Goal: Task Accomplishment & Management: Complete application form

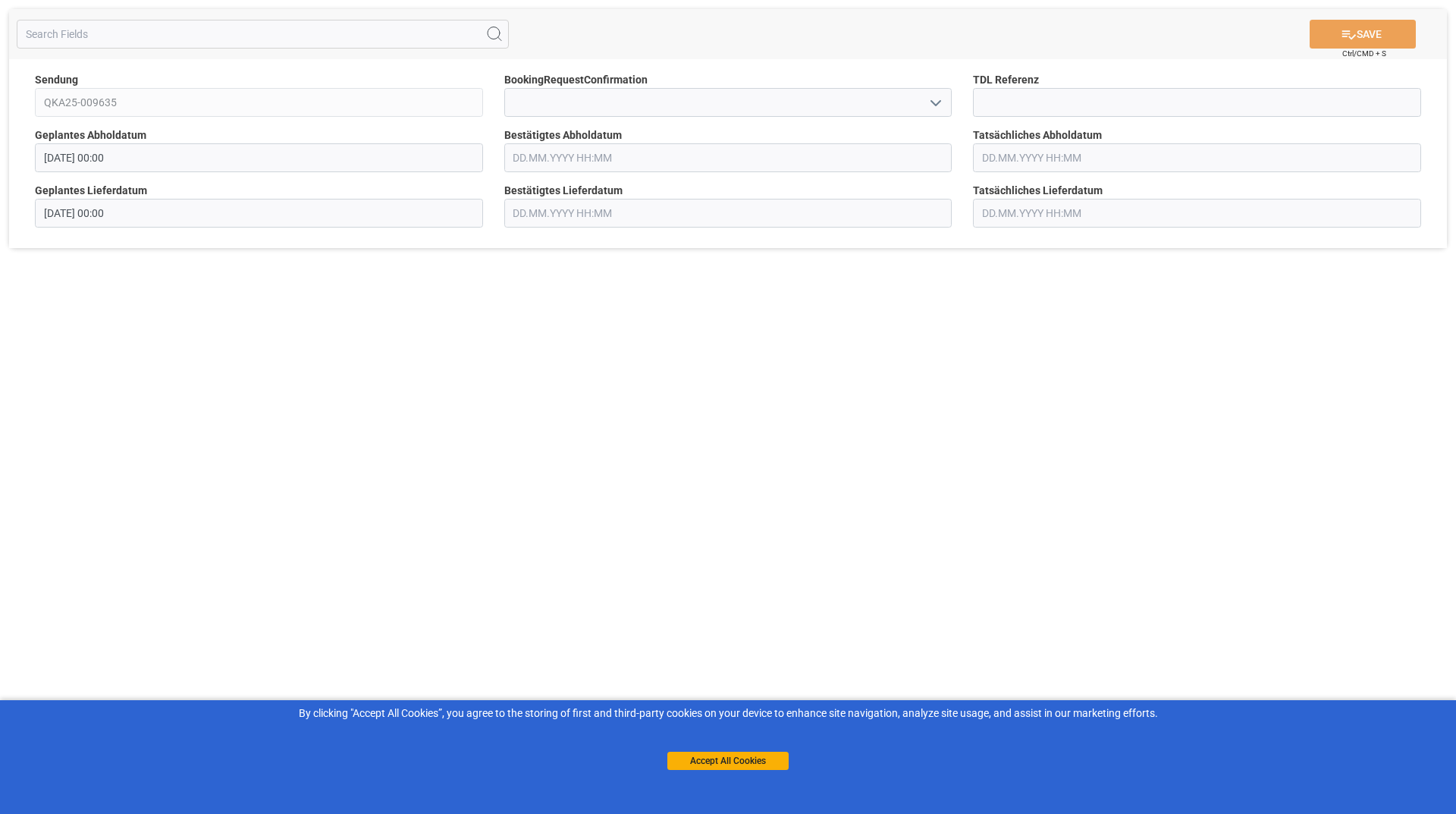
click at [940, 97] on icon "open menu" at bounding box center [935, 102] width 18 height 18
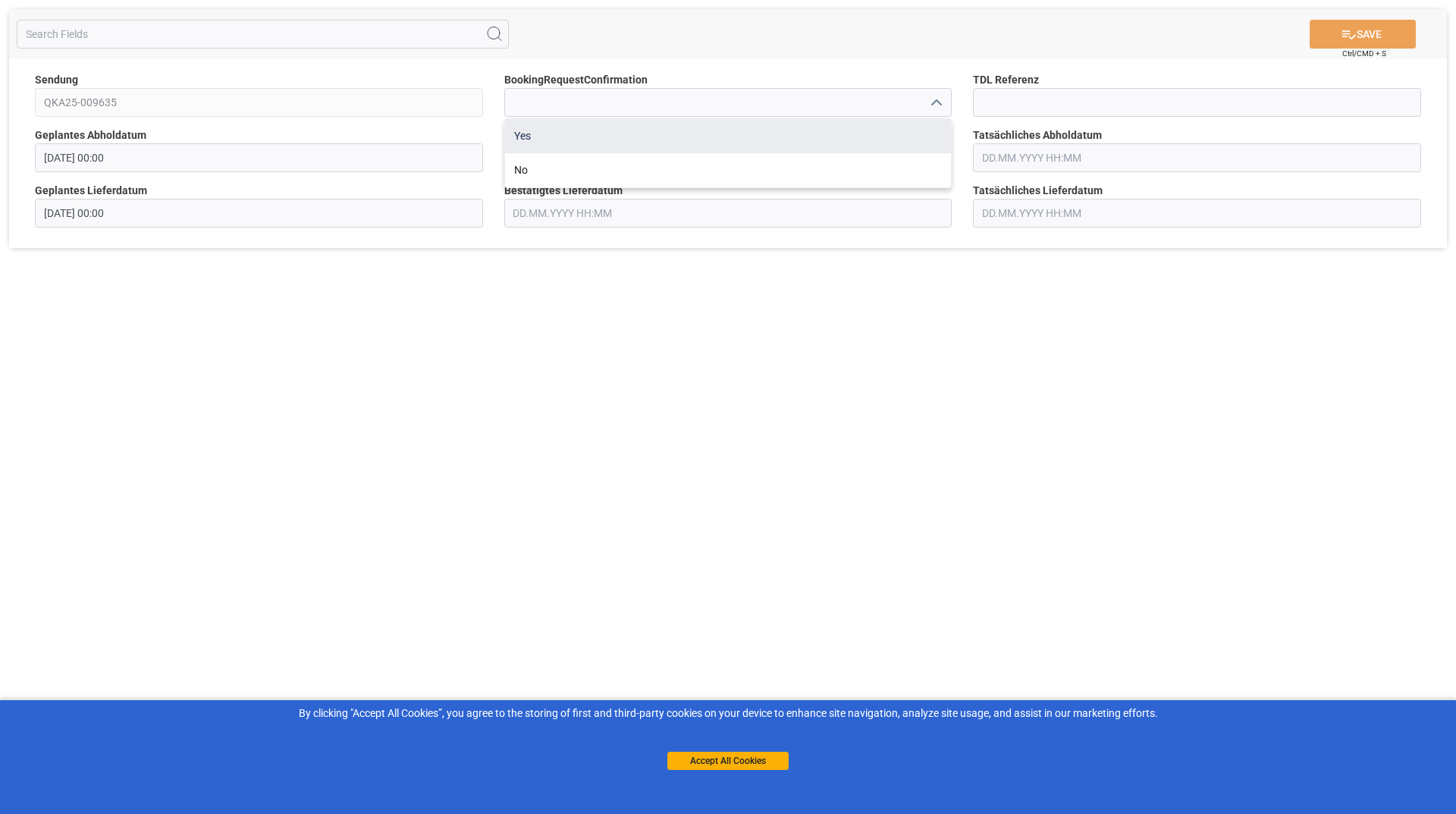
click at [665, 146] on div "Yes" at bounding box center [728, 135] width 447 height 34
type input "Yes"
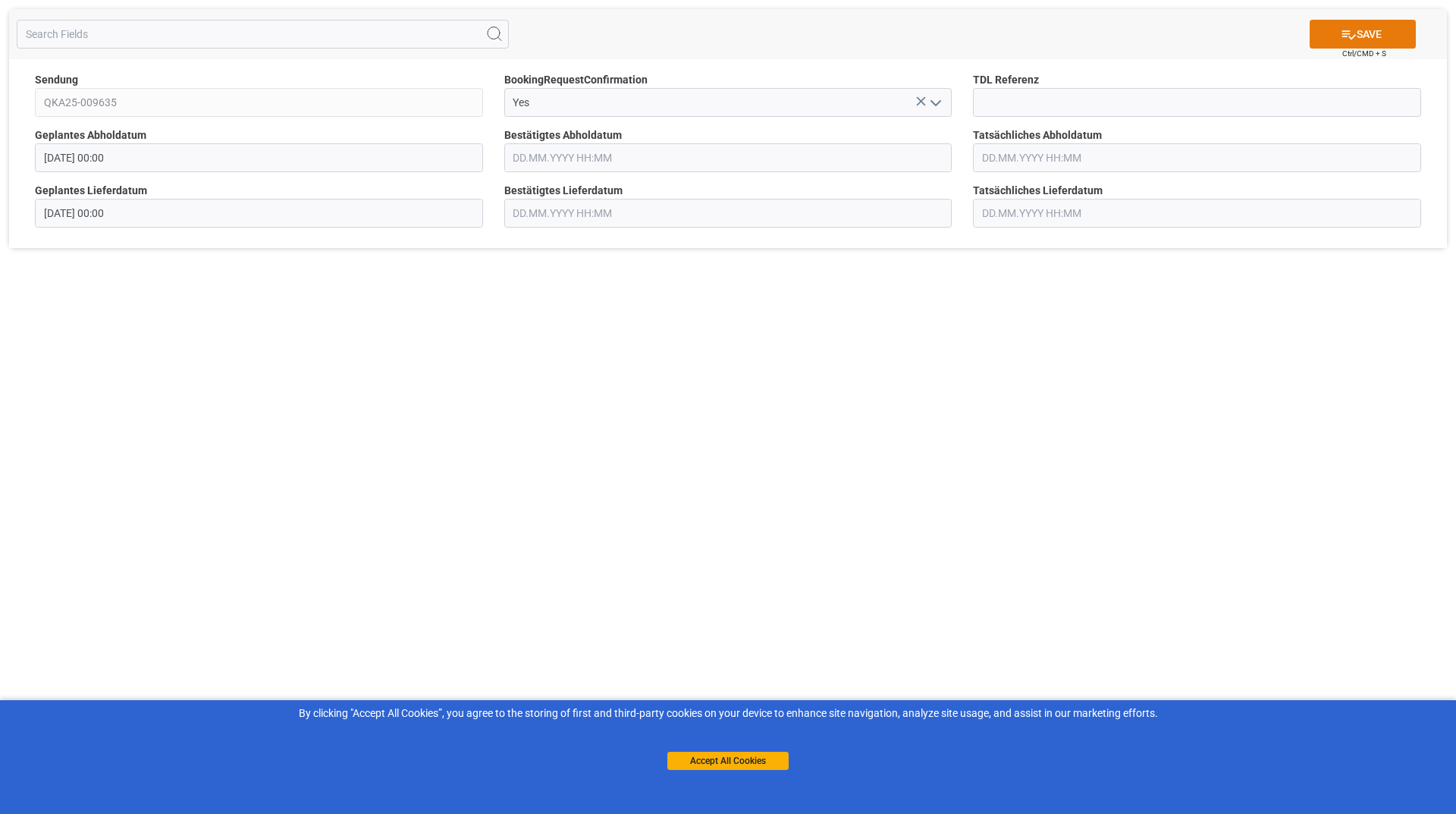
click at [1348, 38] on icon at bounding box center [1348, 35] width 16 height 16
click at [941, 98] on icon "open menu" at bounding box center [935, 102] width 18 height 18
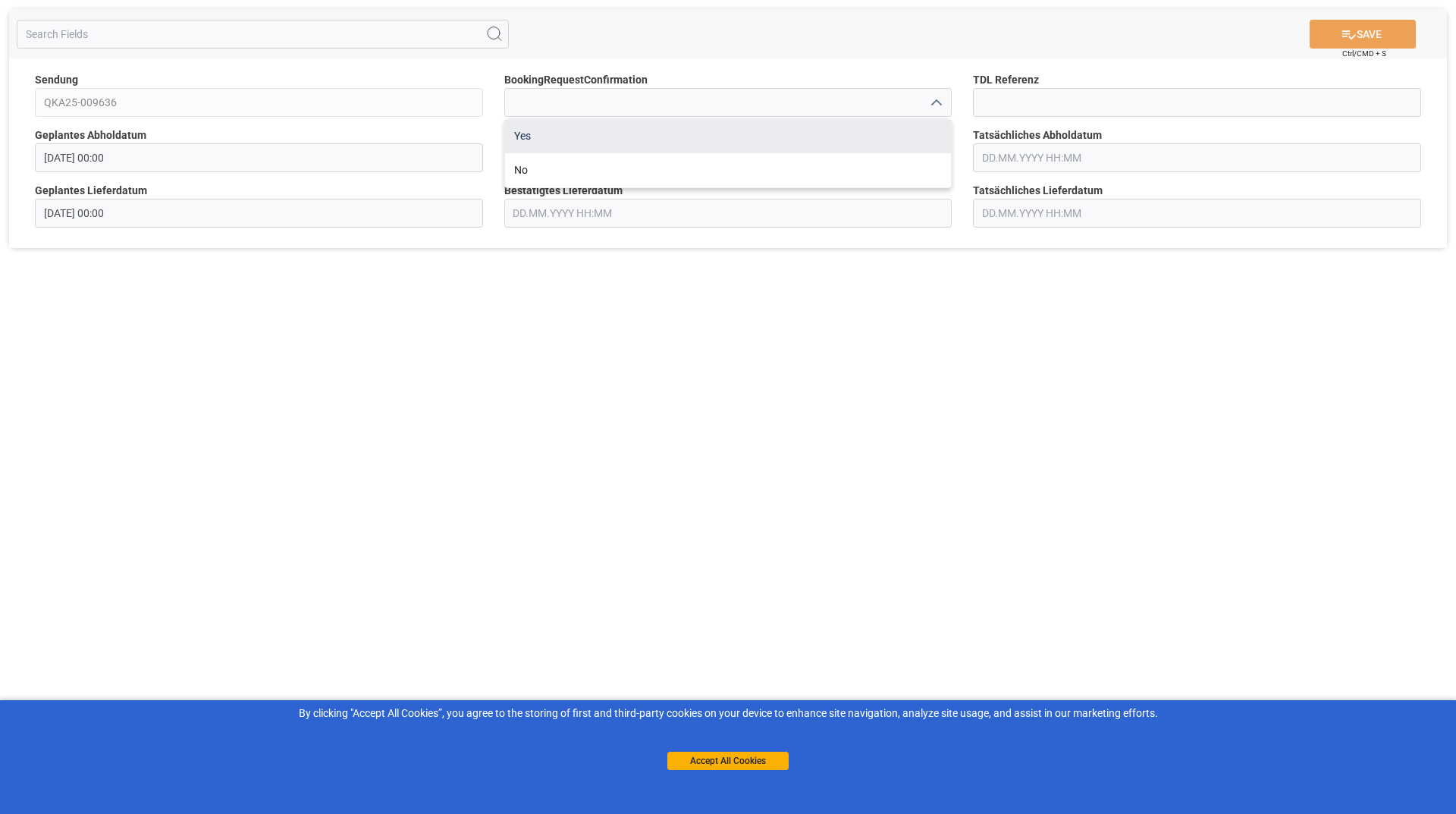
click at [715, 134] on div "Yes" at bounding box center [728, 135] width 447 height 34
type input "Yes"
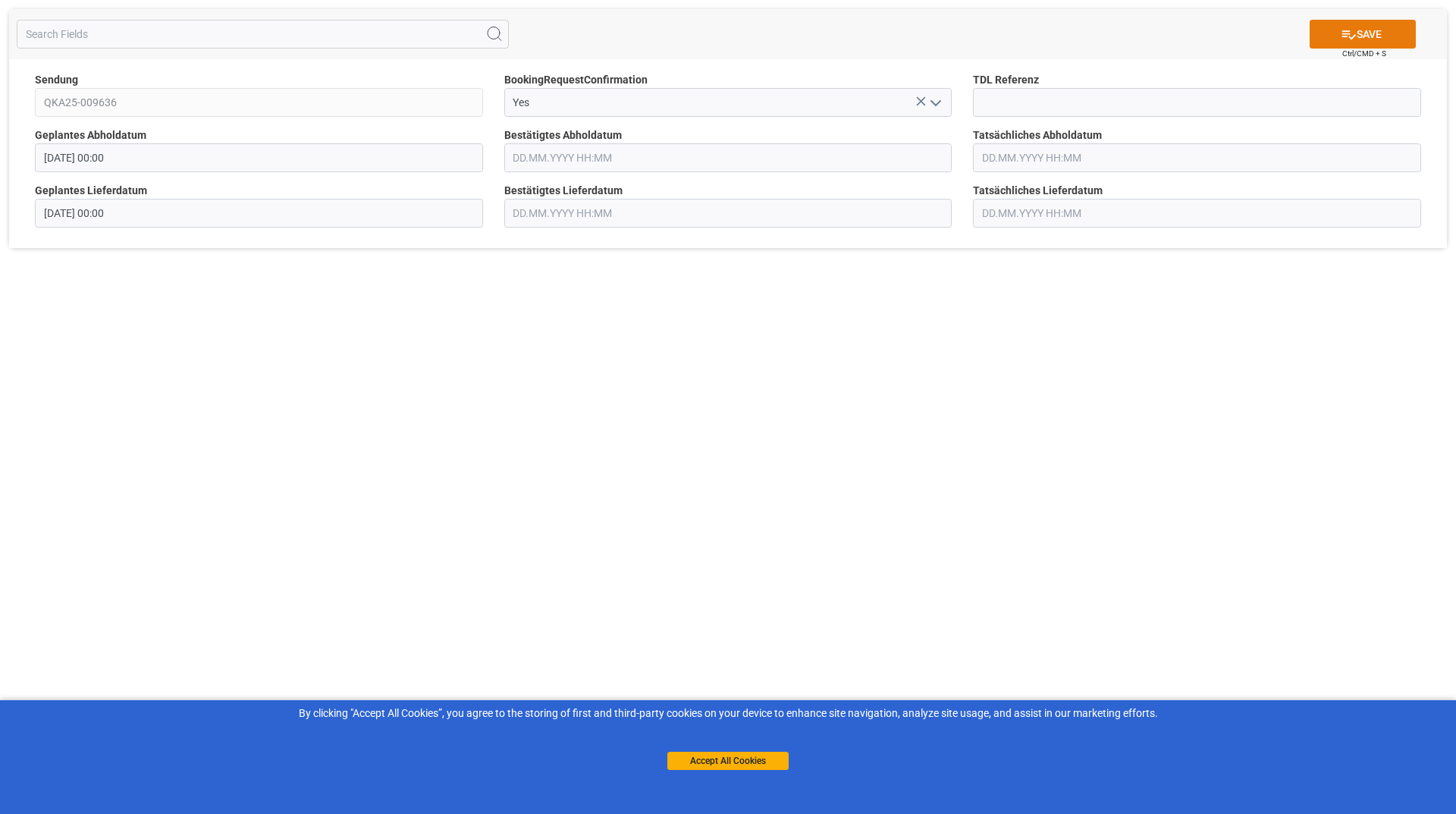
click at [1335, 39] on button "SAVE" at bounding box center [1362, 34] width 106 height 29
click at [932, 101] on polyline "open menu" at bounding box center [935, 102] width 9 height 4
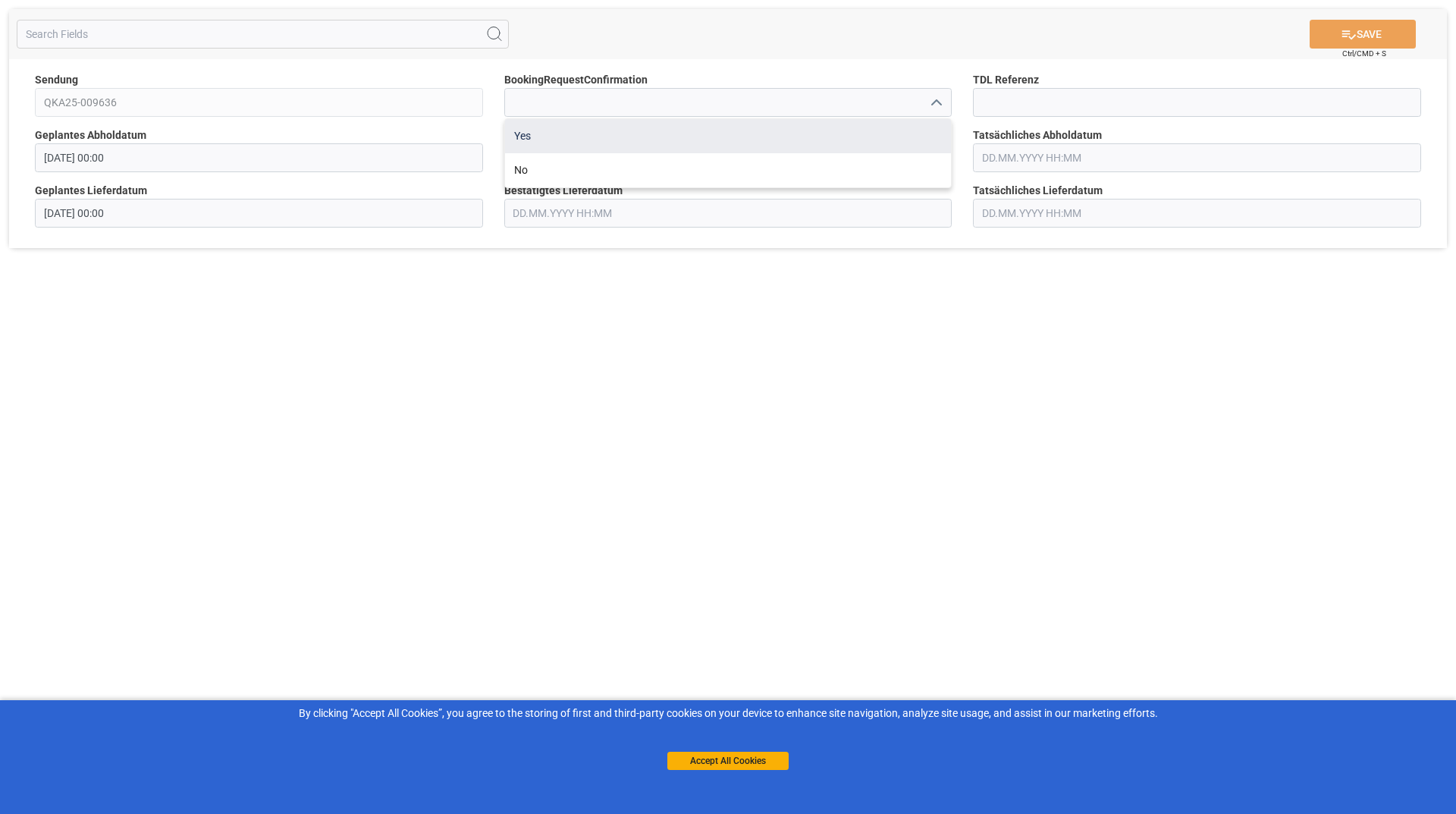
click at [740, 144] on div "Yes" at bounding box center [728, 135] width 447 height 34
type input "Yes"
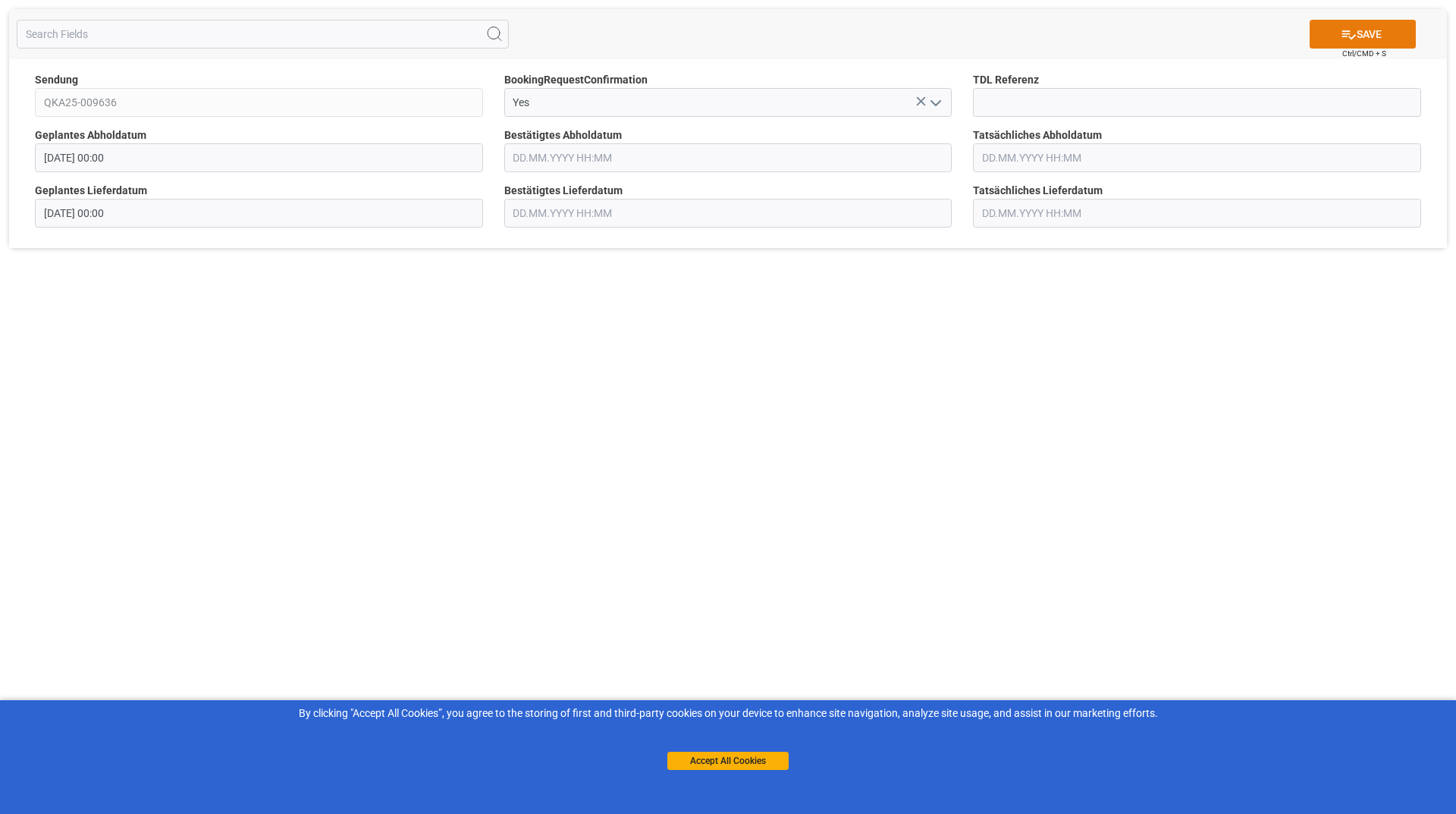
click at [1348, 23] on button "SAVE" at bounding box center [1362, 34] width 106 height 29
click at [940, 94] on icon "open menu" at bounding box center [935, 102] width 18 height 18
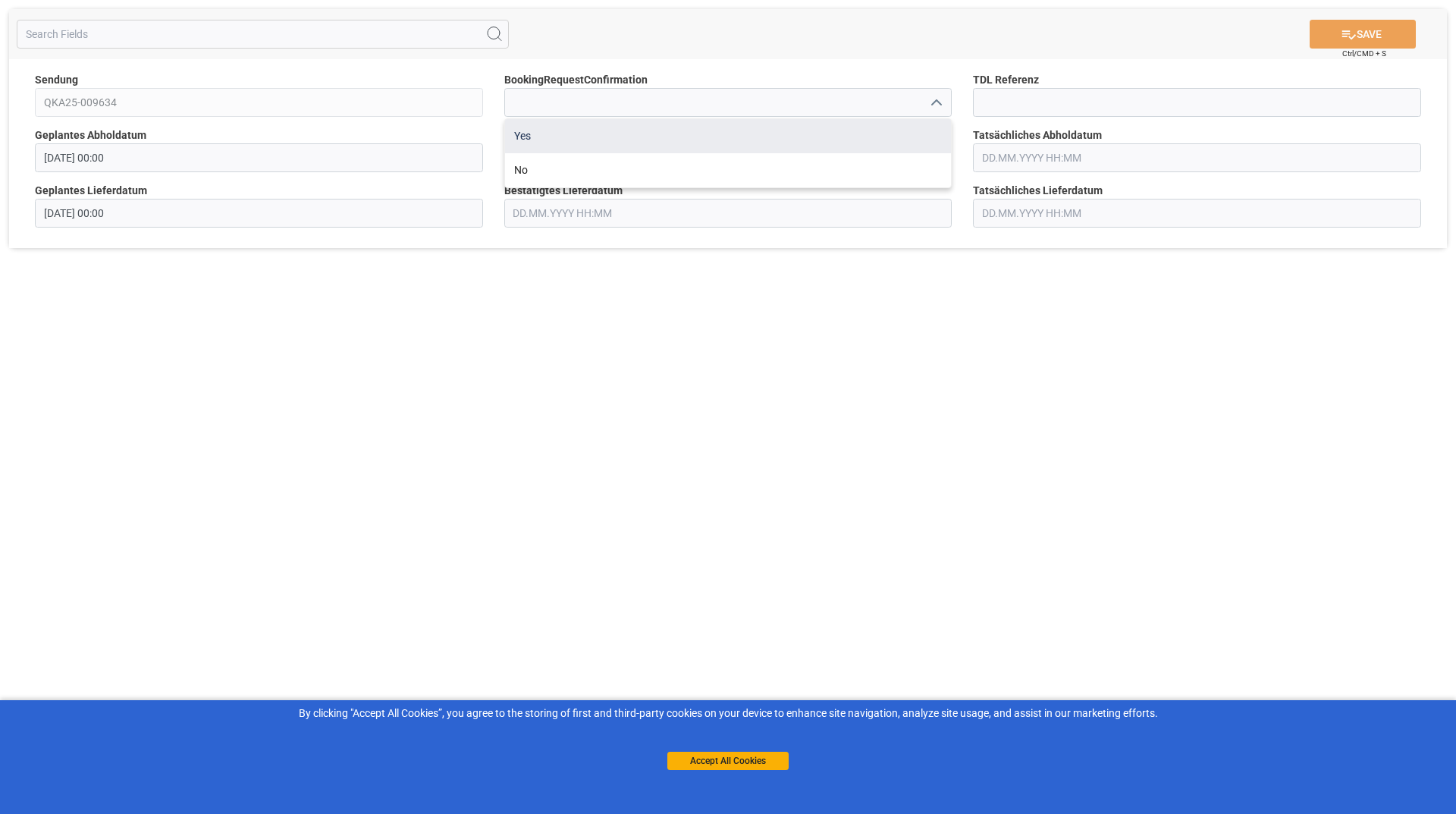
click at [659, 147] on div "Yes" at bounding box center [728, 135] width 447 height 34
type input "Yes"
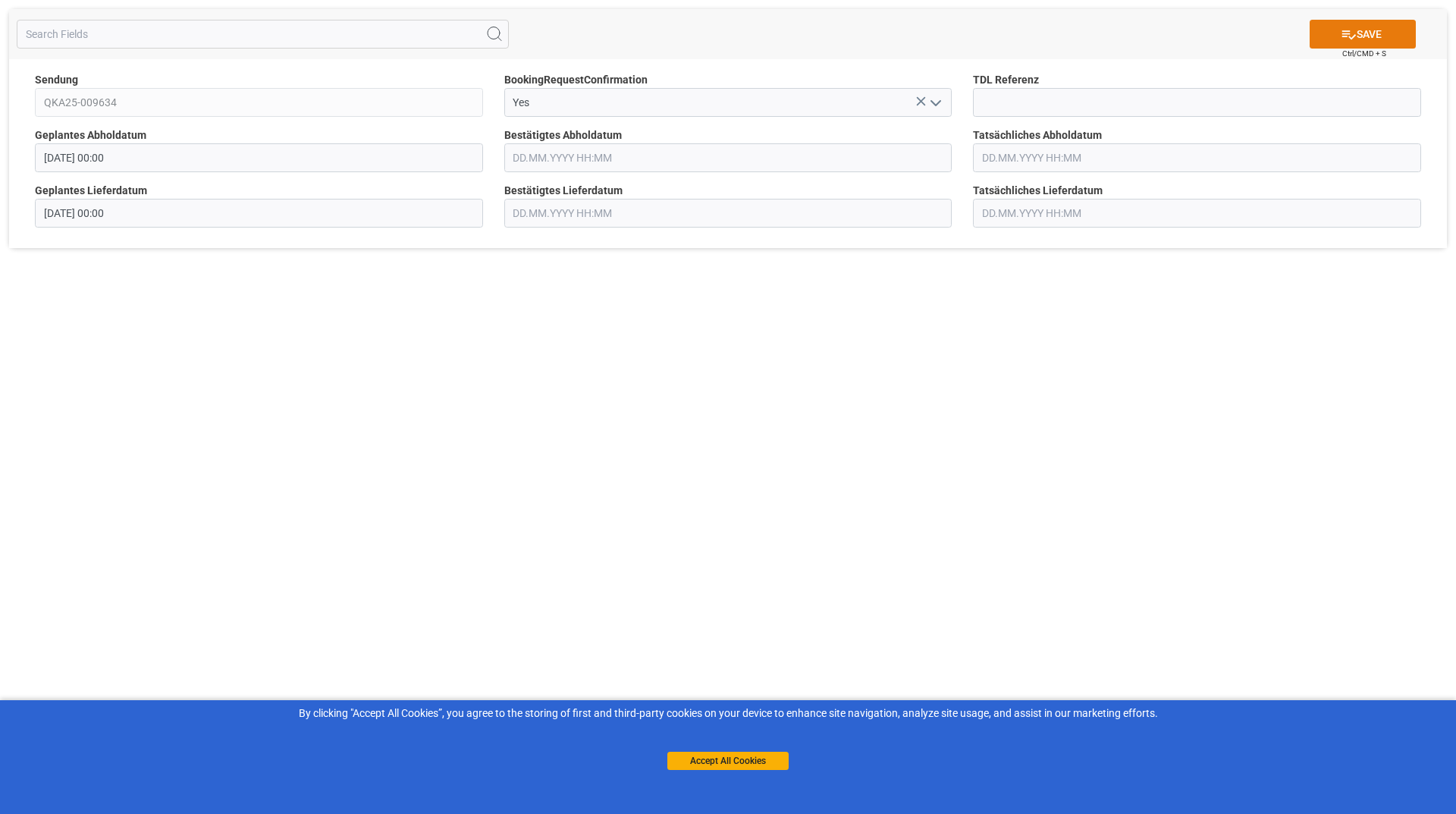
click at [1351, 36] on icon at bounding box center [1349, 35] width 14 height 9
drag, startPoint x: 934, startPoint y: 106, endPoint x: 908, endPoint y: 116, distance: 27.9
click at [934, 107] on icon "open menu" at bounding box center [935, 102] width 18 height 18
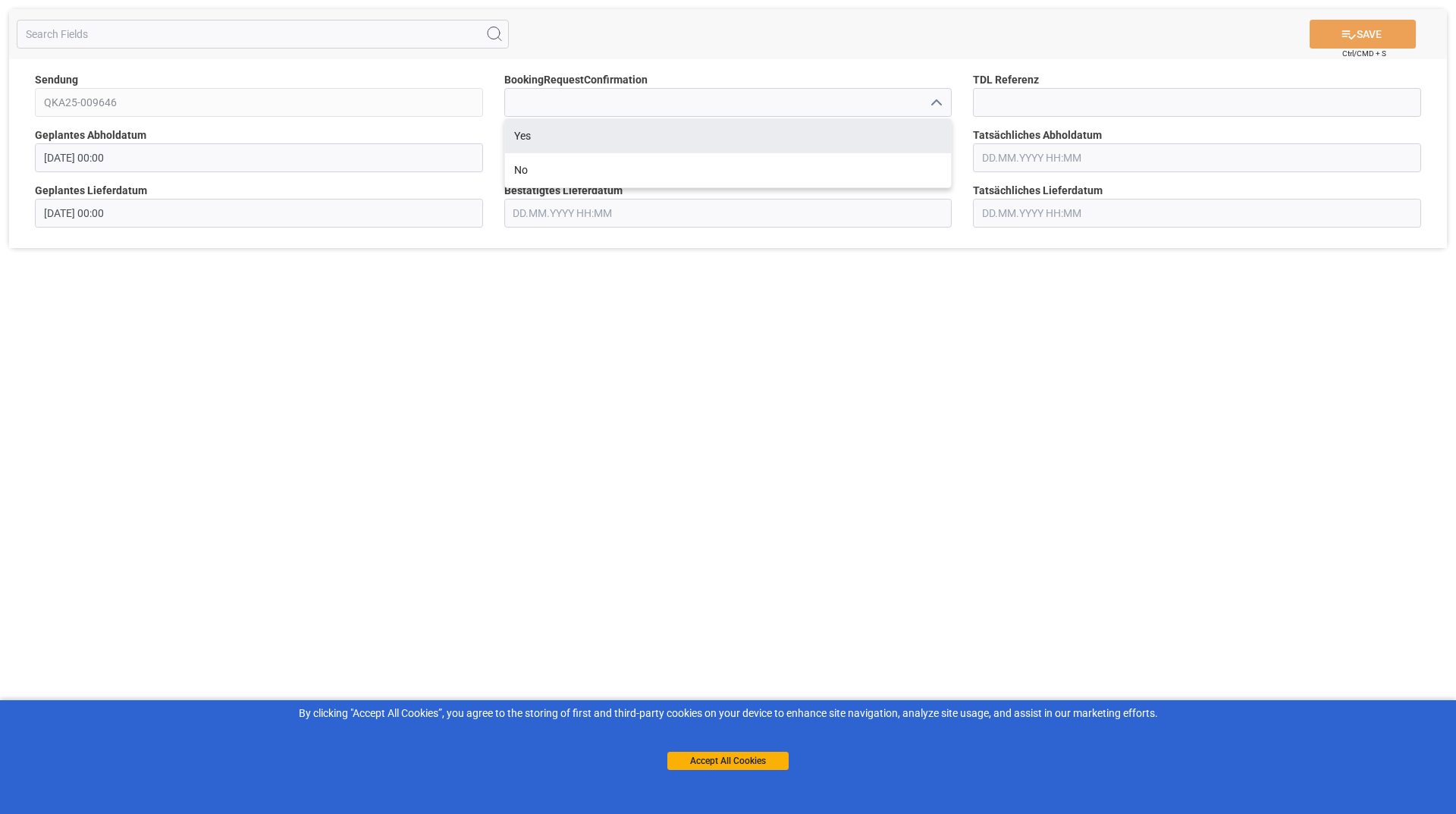
click at [516, 146] on div "Yes" at bounding box center [728, 135] width 447 height 34
type input "Yes"
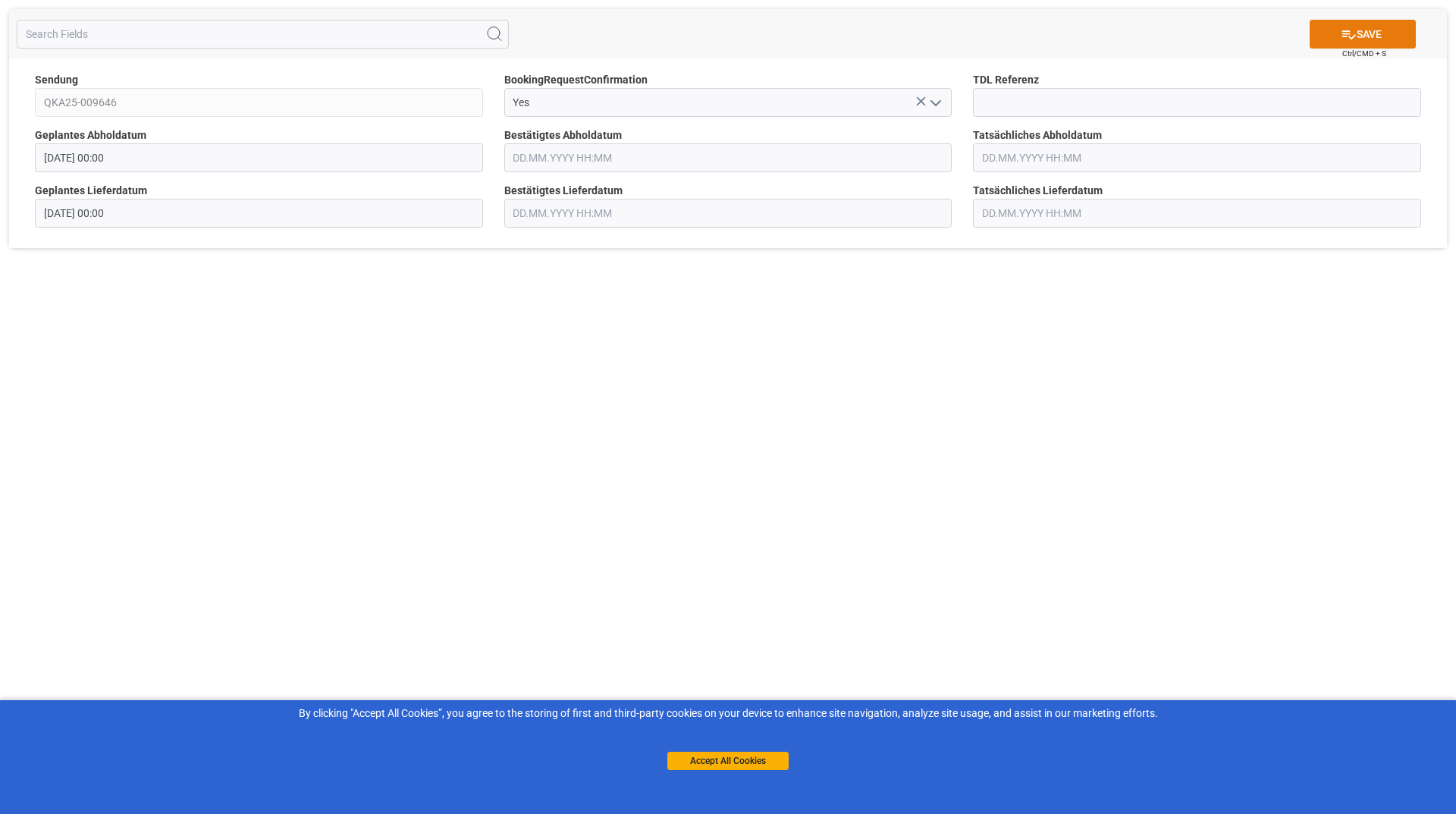
click at [1367, 33] on button "SAVE" at bounding box center [1362, 34] width 106 height 29
